Goal: Information Seeking & Learning: Learn about a topic

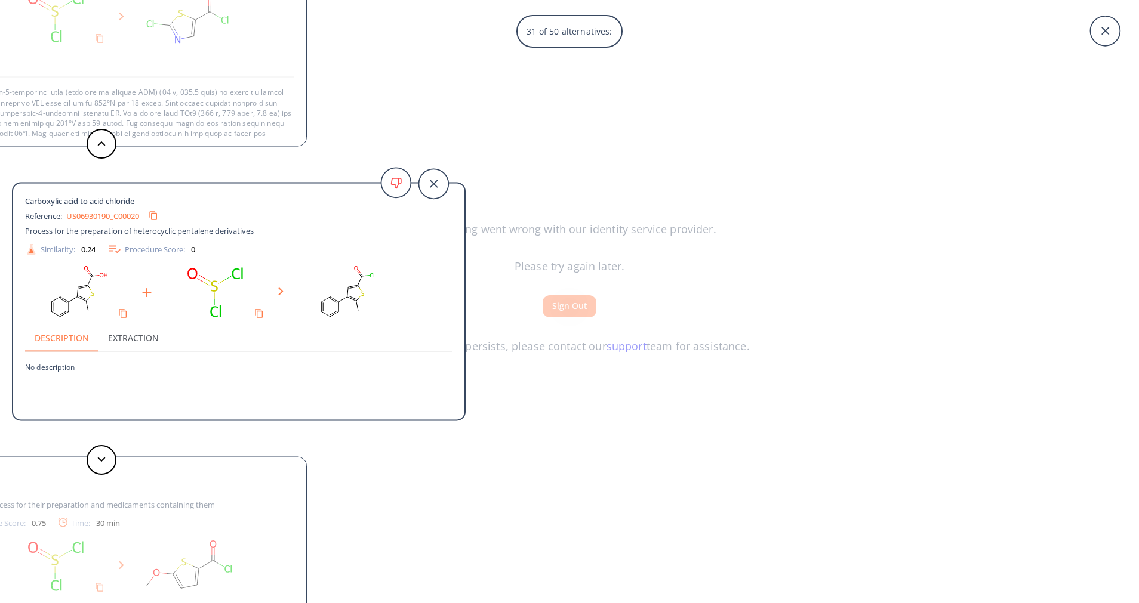
scroll to position [63, 0]
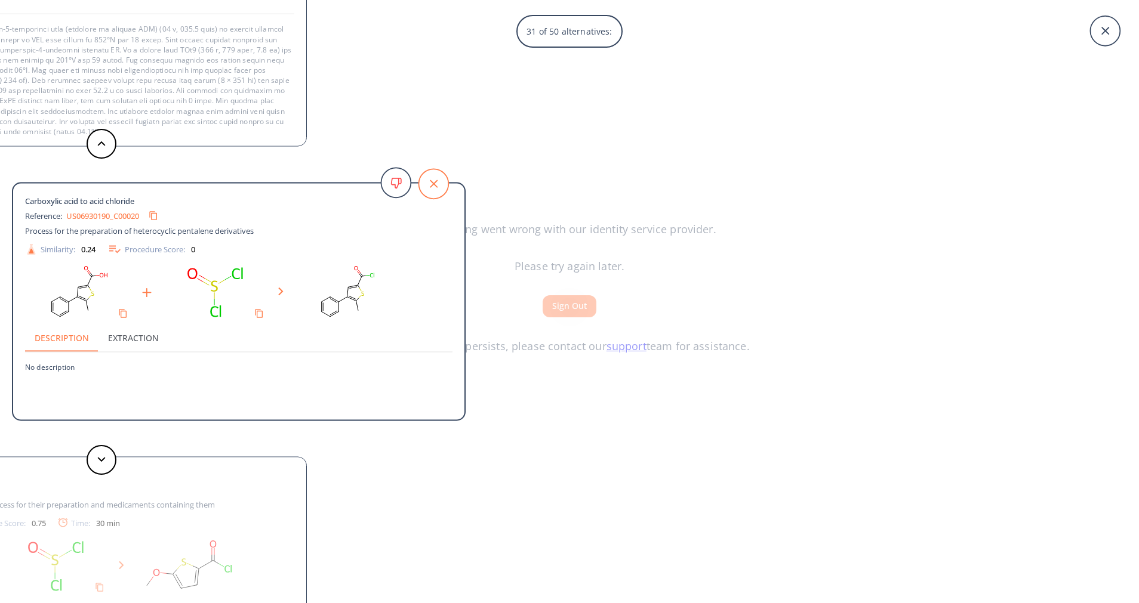
click at [445, 184] on icon at bounding box center [433, 184] width 30 height 30
